Goal: Find specific page/section: Find specific page/section

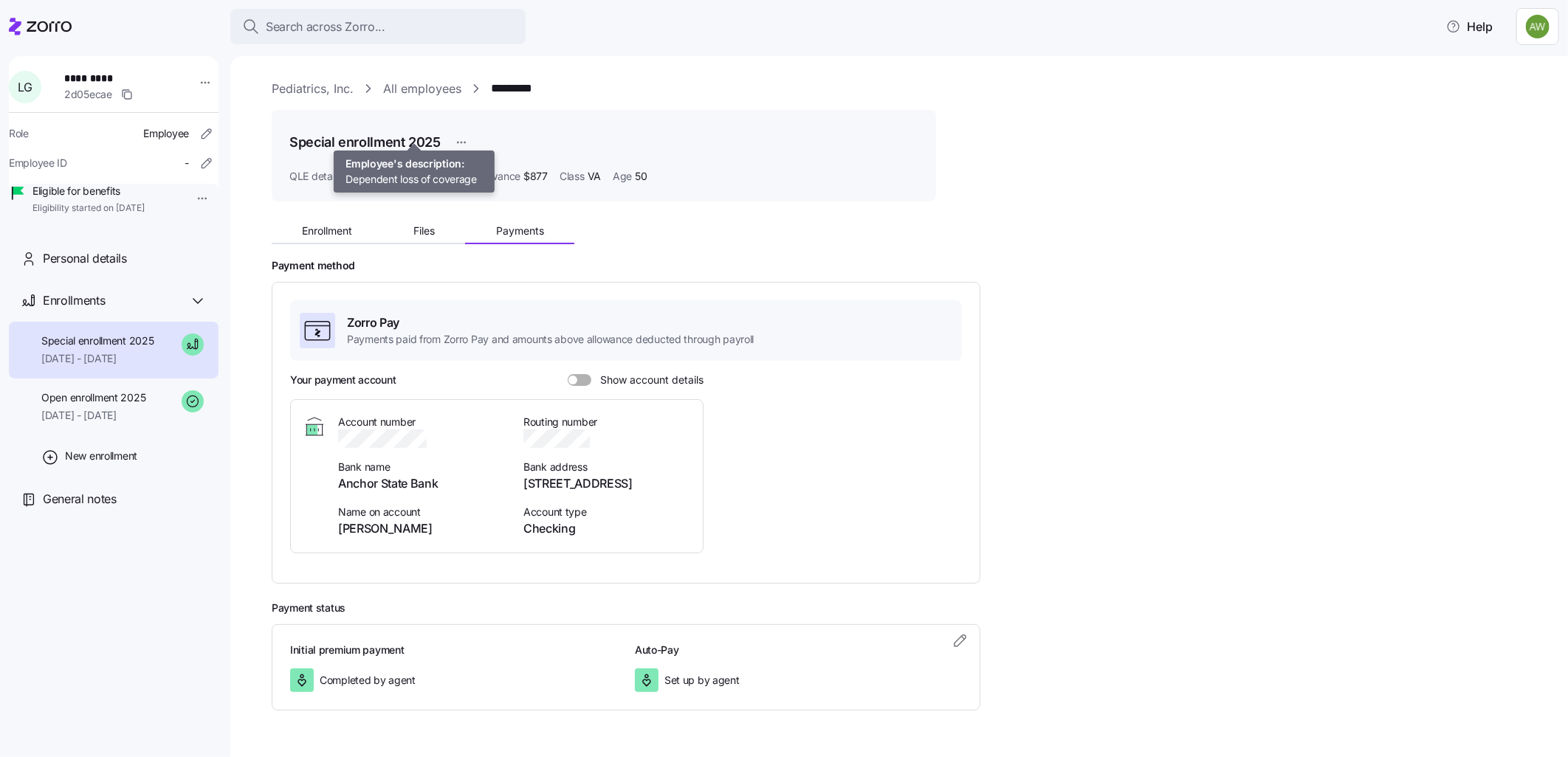
scroll to position [41, 0]
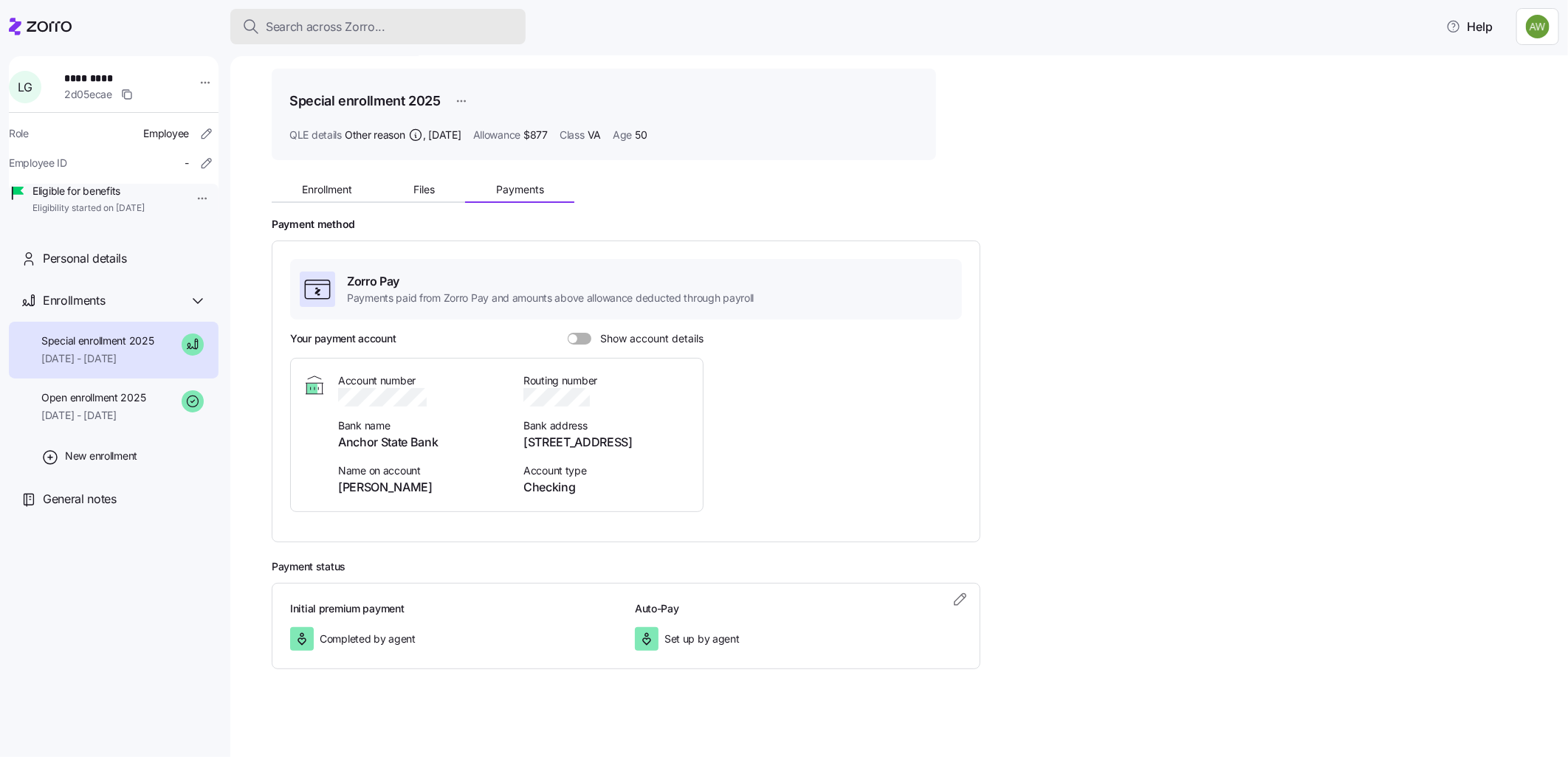
click at [345, 16] on button "Search across Zorro..." at bounding box center [377, 26] width 295 height 35
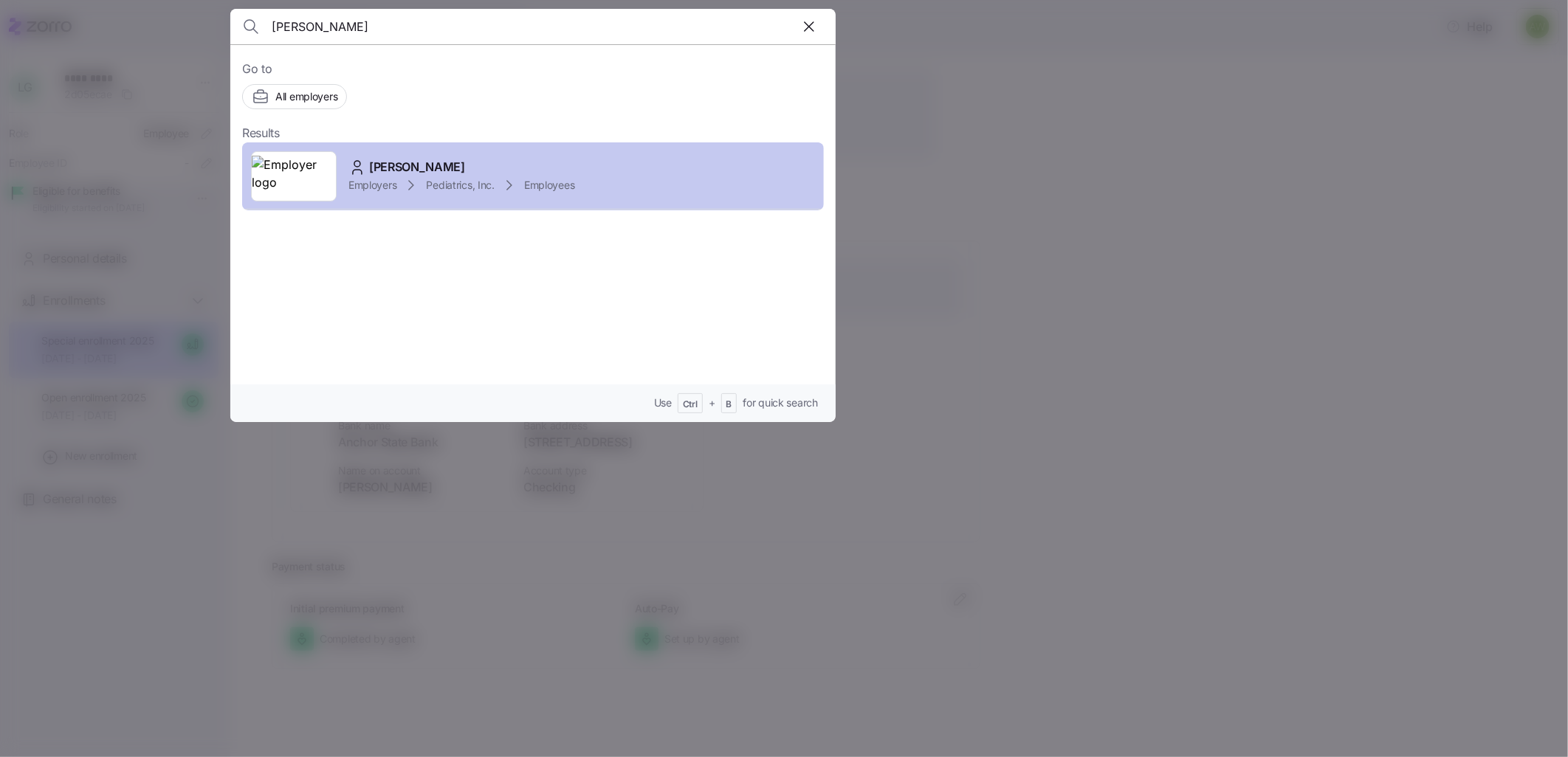
type input "gorla"
click at [451, 155] on div "Liv Gorla Employers Pediatrics, Inc. Employees" at bounding box center [533, 176] width 582 height 68
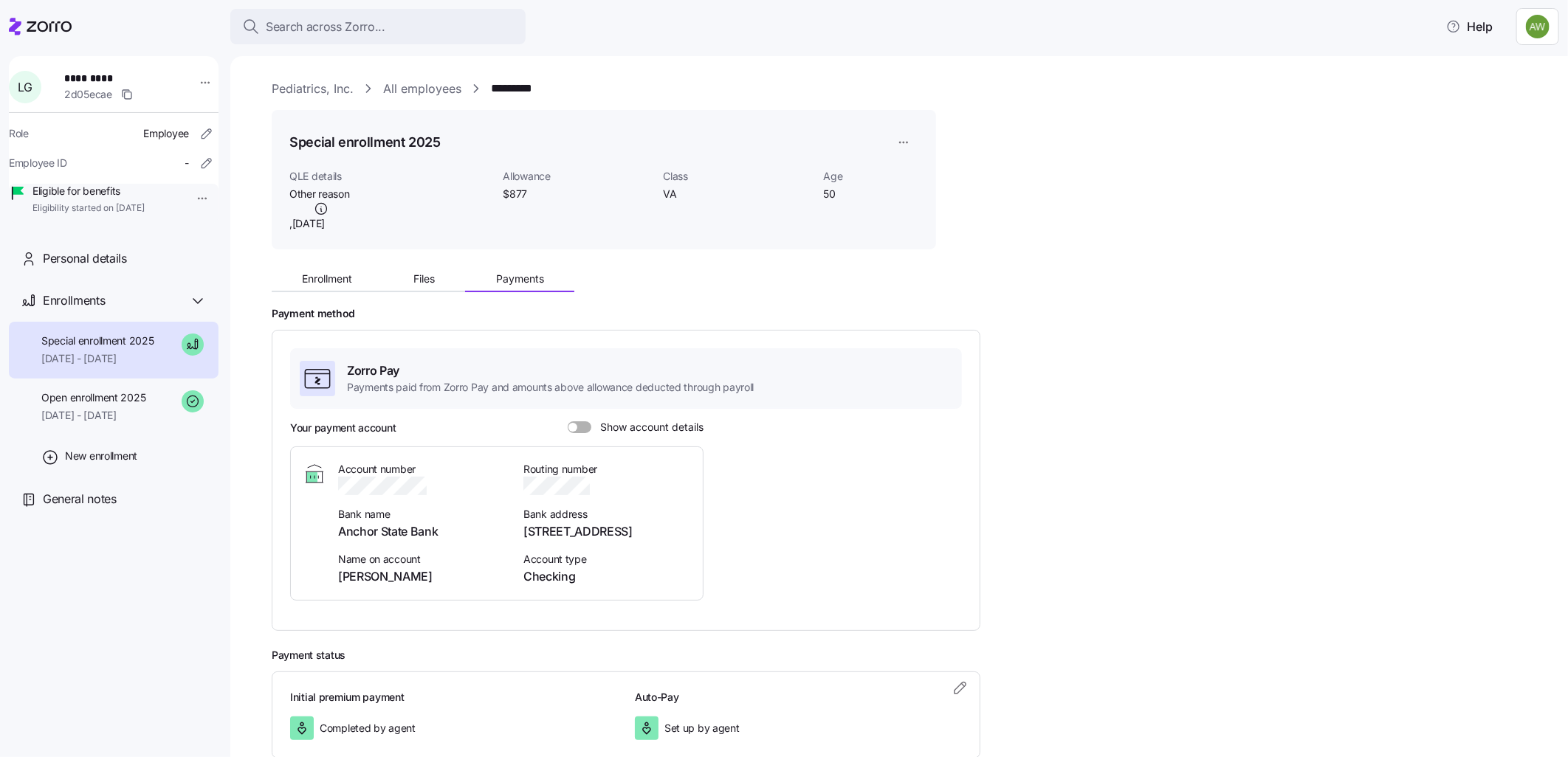
click at [104, 348] on span "Special enrollment 2025" at bounding box center [97, 341] width 113 height 15
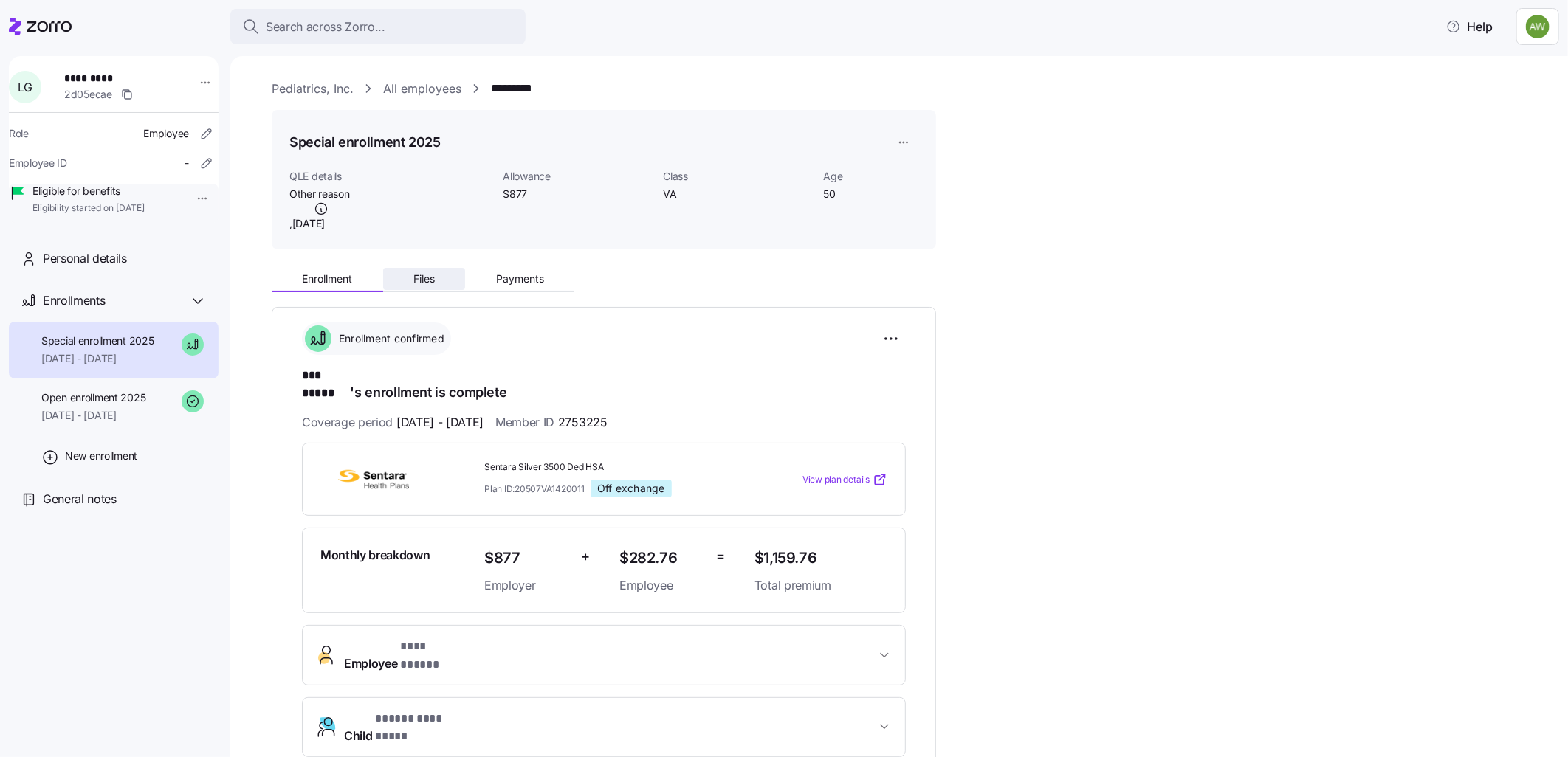
click at [417, 275] on span "Files" at bounding box center [424, 279] width 21 height 11
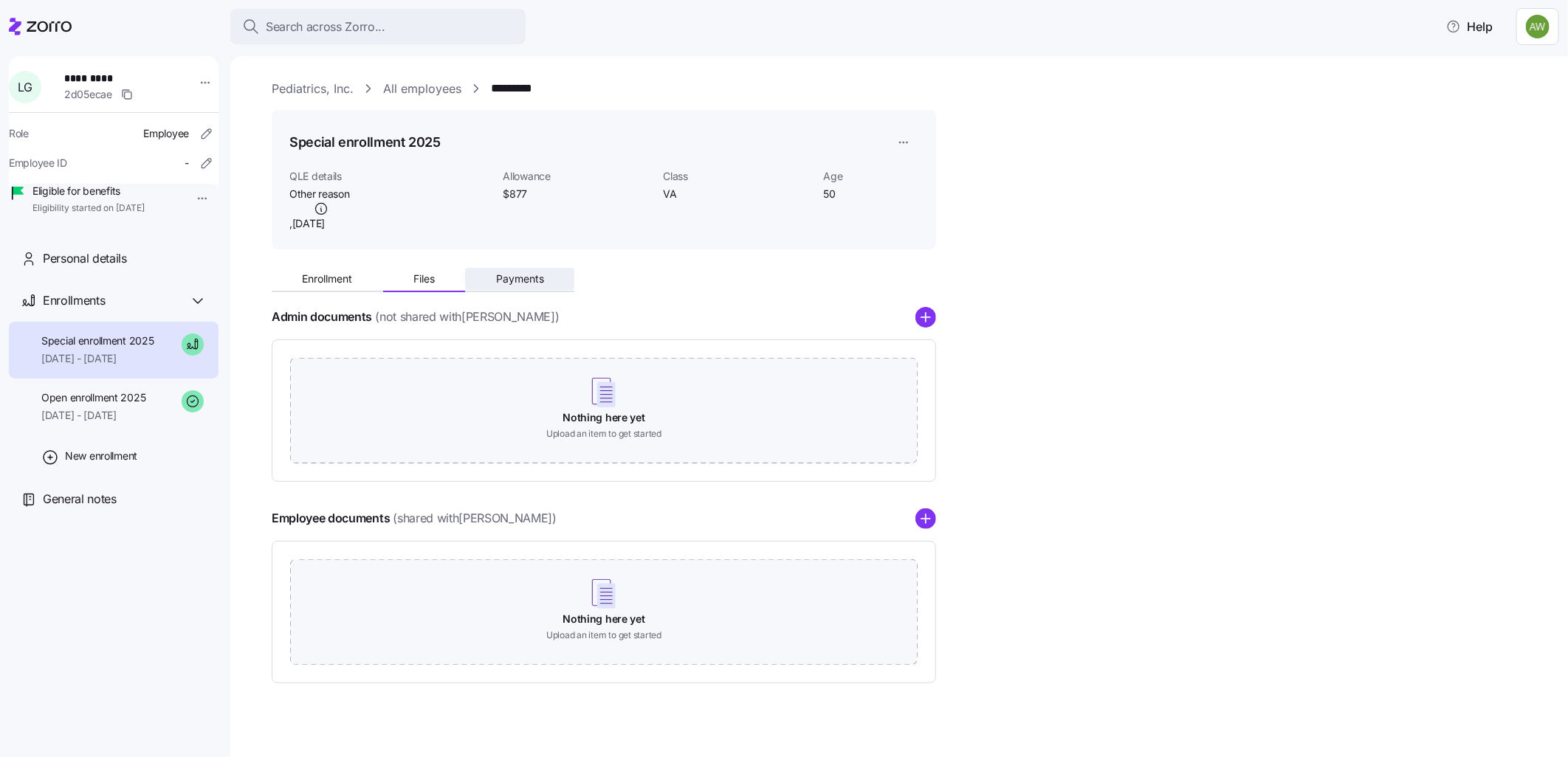
click at [523, 276] on span "Payments" at bounding box center [520, 279] width 48 height 11
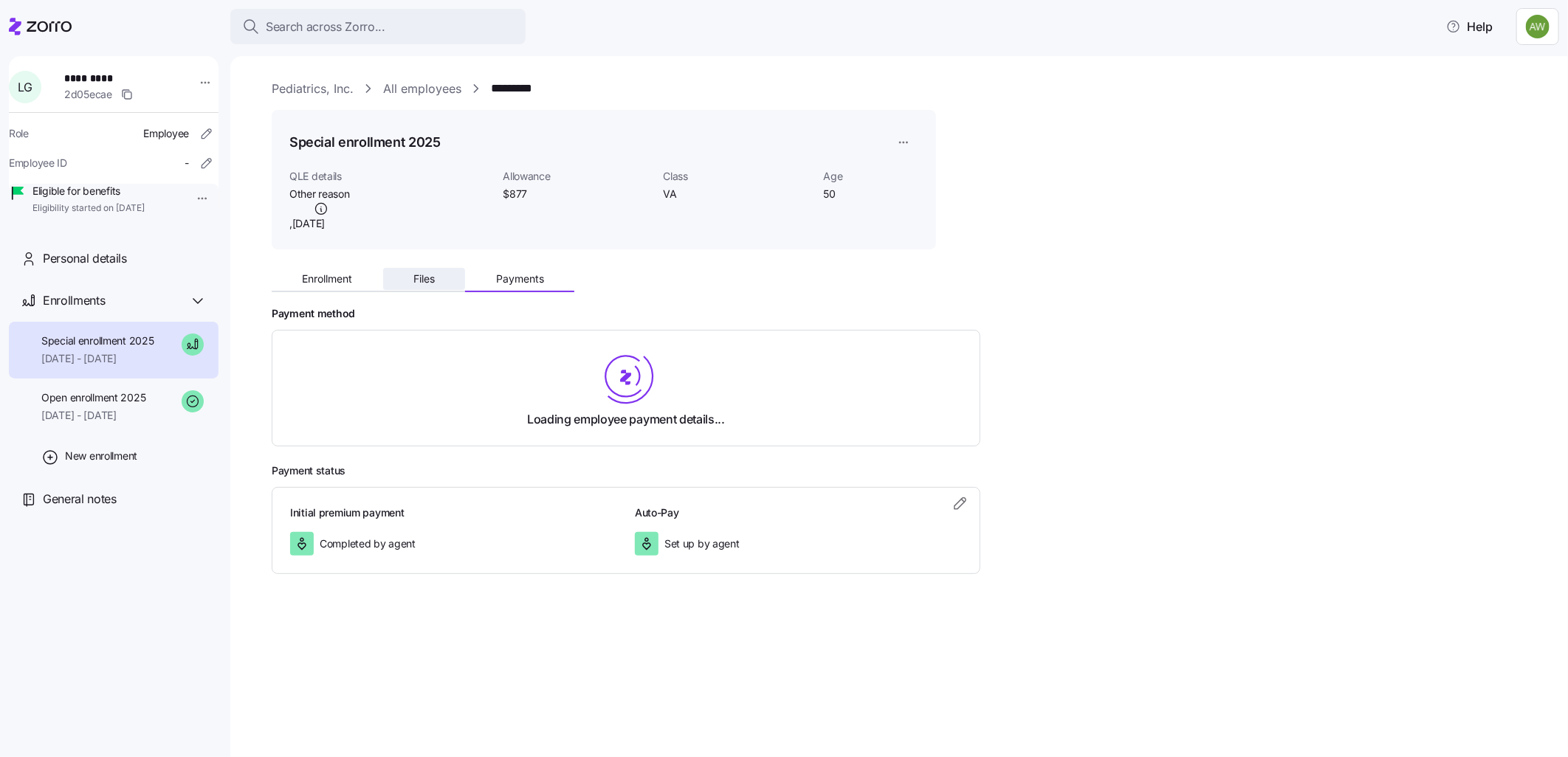
click at [421, 281] on span "Files" at bounding box center [424, 279] width 21 height 11
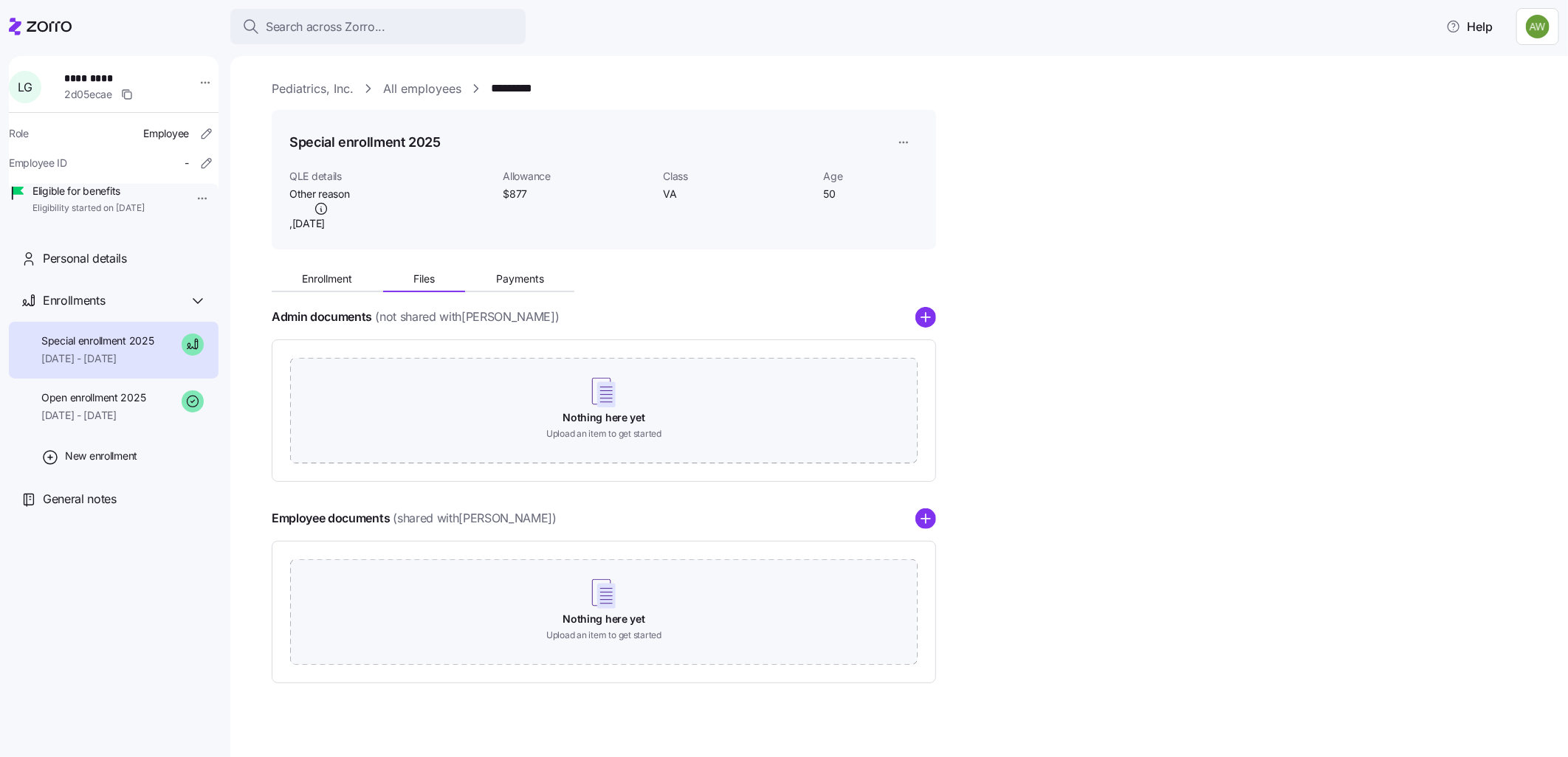
click at [421, 281] on span "Files" at bounding box center [424, 279] width 21 height 11
